Goal: Find specific page/section: Find specific page/section

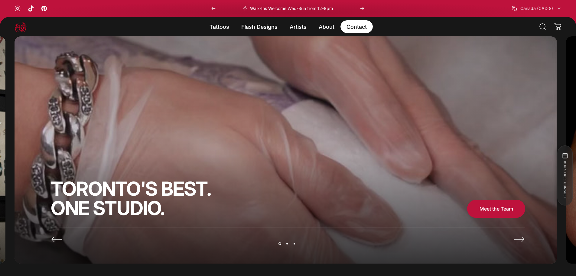
click at [348, 27] on link "Contact Contact" at bounding box center [357, 26] width 32 height 13
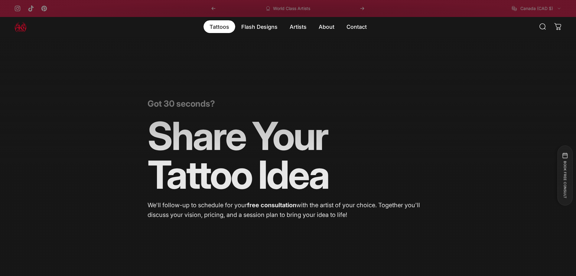
click at [226, 28] on magnet-element "Tattoos Tattoos" at bounding box center [220, 26] width 32 height 13
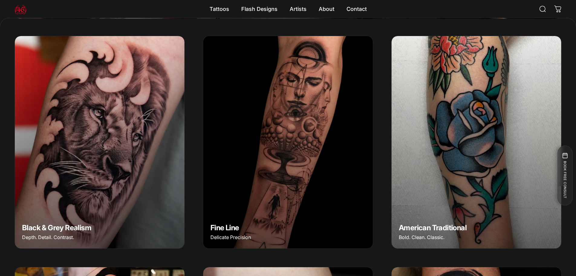
scroll to position [240, 0]
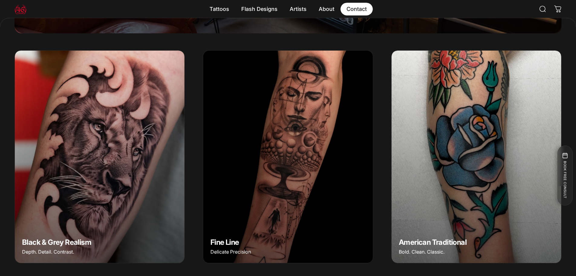
click at [345, 15] on link "Contact Contact" at bounding box center [357, 9] width 32 height 13
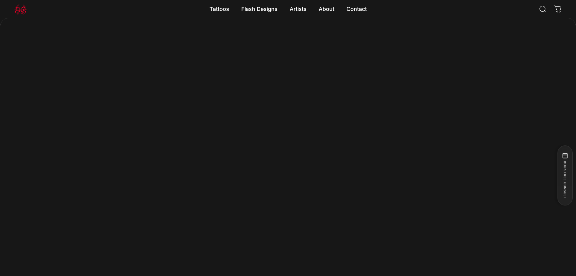
scroll to position [321, 0]
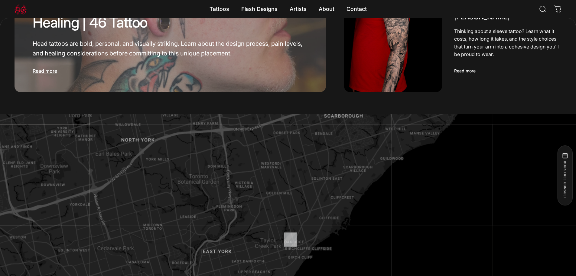
scroll to position [483, 0]
